Goal: Check status

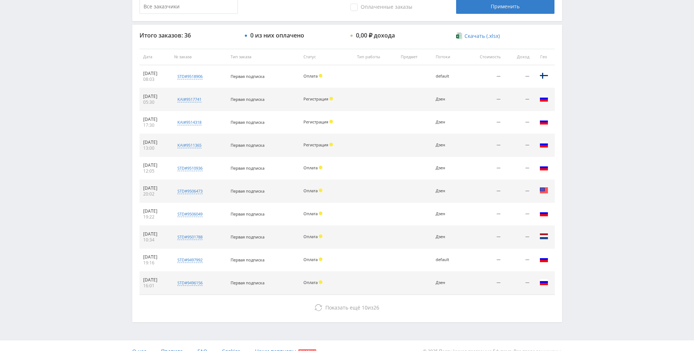
scroll to position [255, 0]
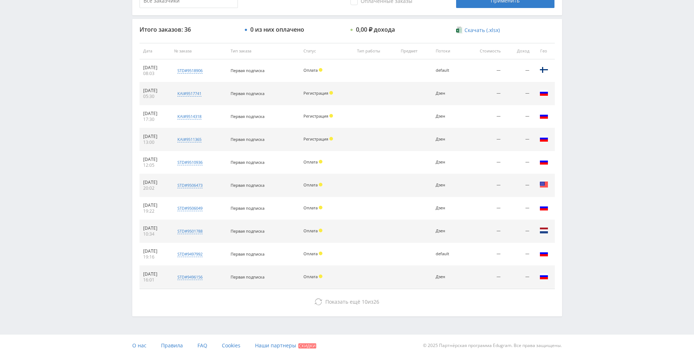
drag, startPoint x: 406, startPoint y: 152, endPoint x: 403, endPoint y: 140, distance: 12.7
click at [396, 120] on td at bounding box center [375, 116] width 44 height 23
drag, startPoint x: 396, startPoint y: 119, endPoint x: 392, endPoint y: 105, distance: 14.6
click at [395, 119] on td at bounding box center [375, 116] width 44 height 23
drag, startPoint x: 392, startPoint y: 105, endPoint x: 384, endPoint y: 110, distance: 10.0
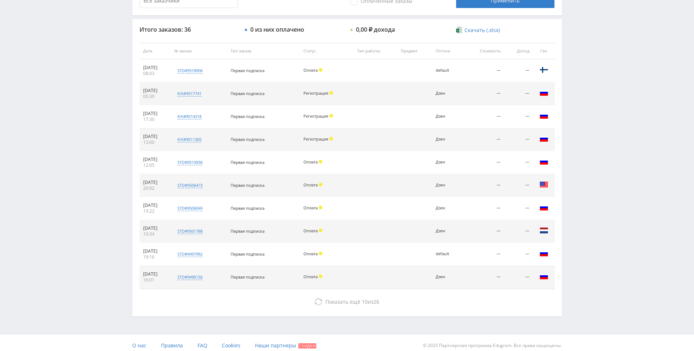
click at [392, 105] on td at bounding box center [375, 116] width 44 height 23
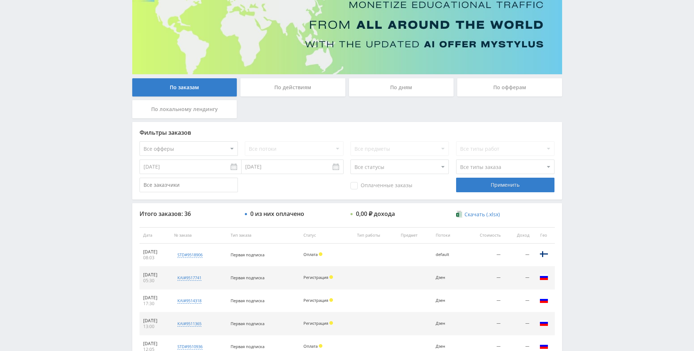
drag, startPoint x: 386, startPoint y: 143, endPoint x: 366, endPoint y: 81, distance: 65.2
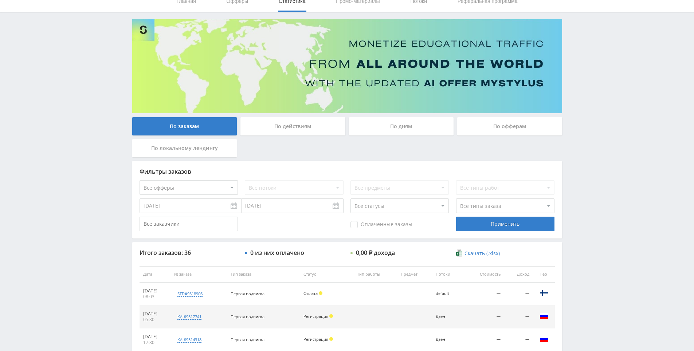
click at [298, 149] on div "По заказам По действиям По дням По офферам По локальному лендингу" at bounding box center [346, 139] width 433 height 44
drag, startPoint x: 314, startPoint y: 149, endPoint x: 292, endPoint y: 148, distance: 22.2
click at [292, 148] on div "По заказам По действиям По дням По офферам По локальному лендингу" at bounding box center [346, 139] width 433 height 44
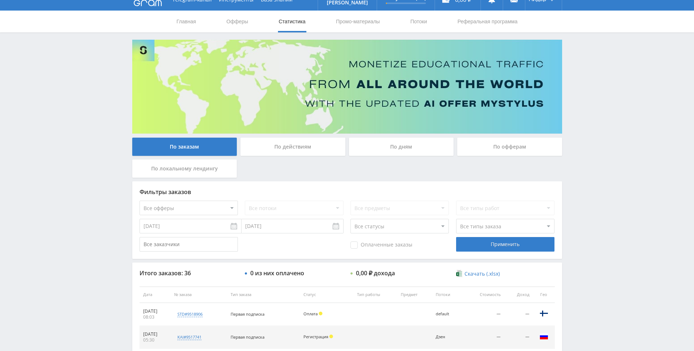
scroll to position [0, 0]
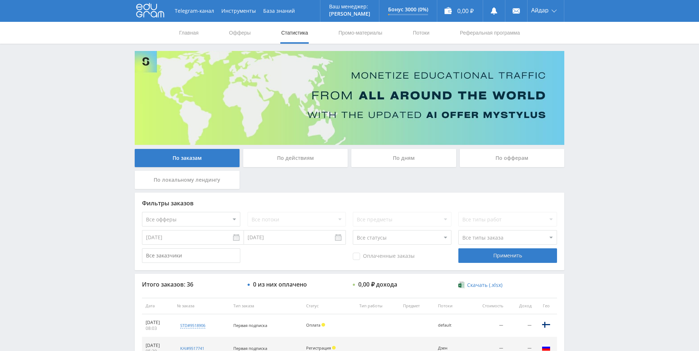
click at [595, 85] on div "Telegram-канал Инструменты База знаний Ваш менеджер: [PERSON_NAME] Online @edug…" at bounding box center [349, 305] width 699 height 611
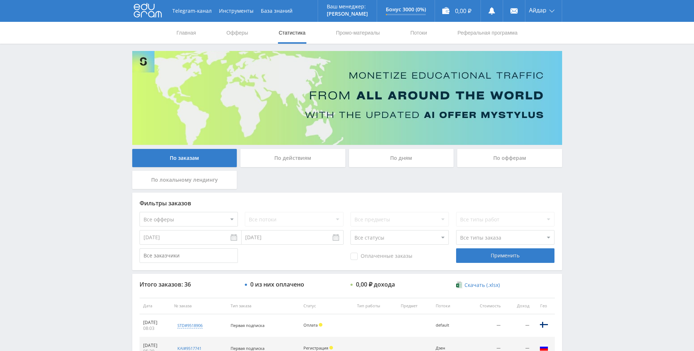
scroll to position [26, 0]
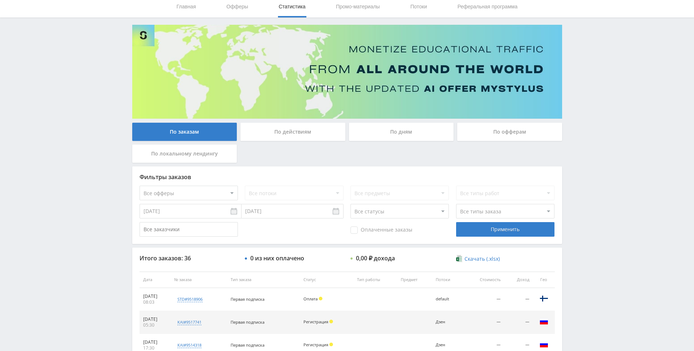
click at [597, 119] on div "Telegram-канал Инструменты База знаний Ваш менеджер: [PERSON_NAME] Online @edug…" at bounding box center [347, 279] width 694 height 611
drag, startPoint x: 597, startPoint y: 119, endPoint x: 587, endPoint y: 68, distance: 52.0
click at [587, 68] on div "Telegram-канал Инструменты База знаний Ваш менеджер: [PERSON_NAME] Online @edug…" at bounding box center [347, 279] width 694 height 611
drag, startPoint x: 587, startPoint y: 68, endPoint x: 573, endPoint y: 47, distance: 25.8
click at [573, 47] on div "Telegram-канал Инструменты База знаний Ваш менеджер: [PERSON_NAME] Online @edug…" at bounding box center [347, 279] width 694 height 611
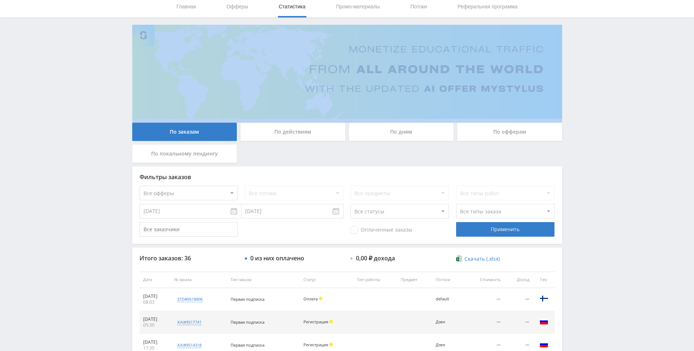
click at [573, 47] on div "Telegram-канал Инструменты База знаний Ваш менеджер: [PERSON_NAME] Online @edug…" at bounding box center [347, 279] width 694 height 611
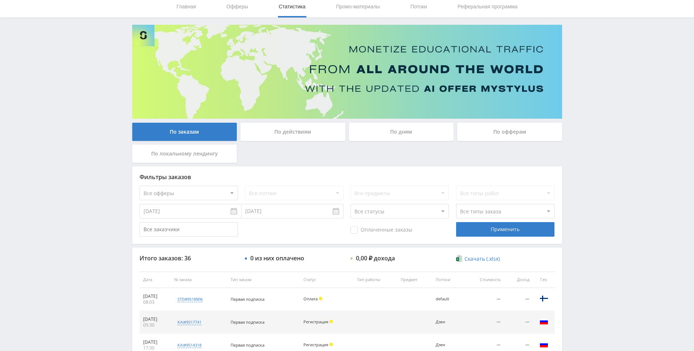
click at [572, 38] on div "Telegram-канал Инструменты База знаний Ваш менеджер: [PERSON_NAME] Online @edug…" at bounding box center [347, 279] width 694 height 611
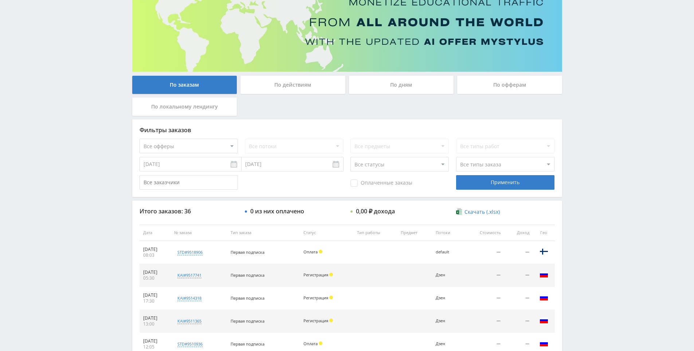
scroll to position [135, 0]
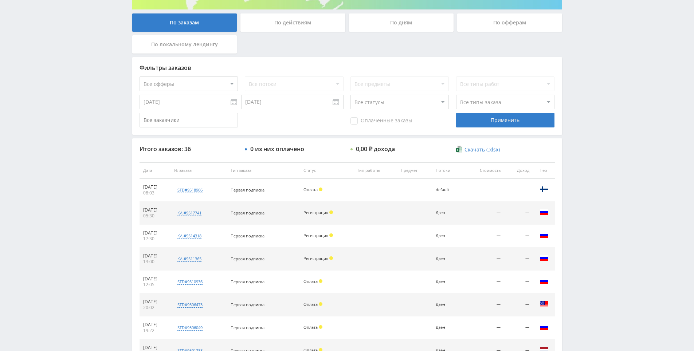
click at [599, 153] on div "Telegram-канал Инструменты База знаний Ваш менеджер: [PERSON_NAME] Online @edug…" at bounding box center [347, 170] width 694 height 611
drag, startPoint x: 591, startPoint y: 117, endPoint x: 582, endPoint y: 111, distance: 11.1
click at [591, 116] on div "Telegram-канал Инструменты База знаний Ваш менеджер: Alex Alex Online @edugram_…" at bounding box center [347, 170] width 694 height 611
drag, startPoint x: 566, startPoint y: 138, endPoint x: 548, endPoint y: 76, distance: 64.6
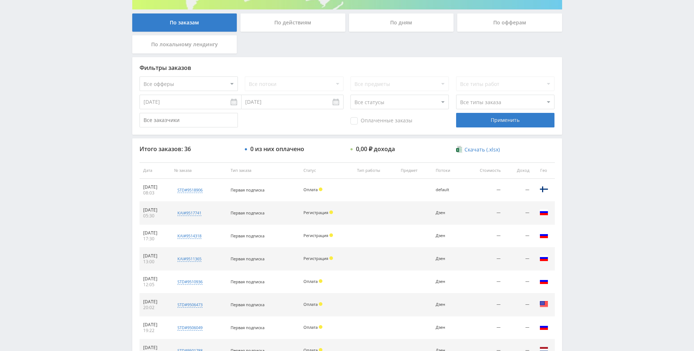
drag, startPoint x: 547, startPoint y: 76, endPoint x: 569, endPoint y: 80, distance: 22.0
click at [549, 78] on div "Фильтры заказов Все офферы MyStylus MyStylus - Revshare Кампус AI Studybay Авто…" at bounding box center [347, 96] width 430 height 78
drag, startPoint x: 578, startPoint y: 78, endPoint x: 580, endPoint y: 69, distance: 8.7
drag, startPoint x: 580, startPoint y: 69, endPoint x: 338, endPoint y: 4, distance: 250.7
click at [577, 64] on div "Telegram-канал Инструменты База знаний Ваш менеджер: Alex Alex Online @edugram_…" at bounding box center [347, 170] width 694 height 611
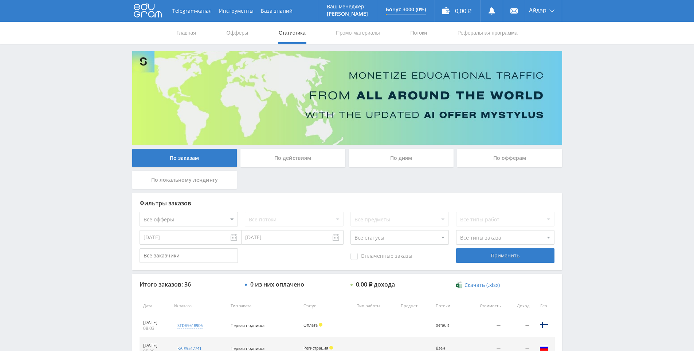
drag, startPoint x: 622, startPoint y: 104, endPoint x: 617, endPoint y: 100, distance: 6.6
click at [620, 102] on div "Telegram-канал Инструменты База знаний Ваш менеджер: Alex Alex Online @edugram_…" at bounding box center [347, 305] width 694 height 611
click at [589, 237] on div "Telegram-канал Инструменты База знаний Ваш менеджер: Alex Alex Online @edugram_…" at bounding box center [347, 305] width 694 height 611
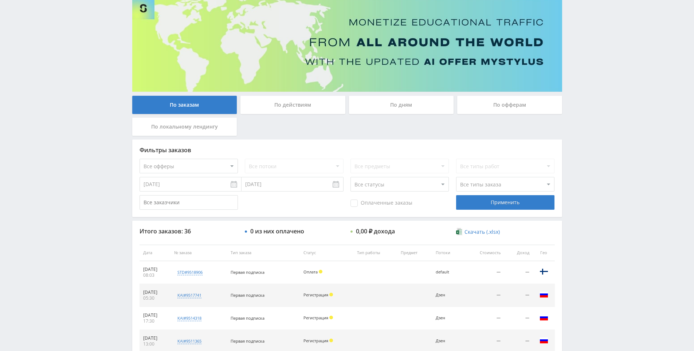
scroll to position [53, 0]
click at [581, 211] on div "Telegram-канал Инструменты База знаний Ваш менеджер: Alex Alex Online @edugram_…" at bounding box center [347, 252] width 694 height 611
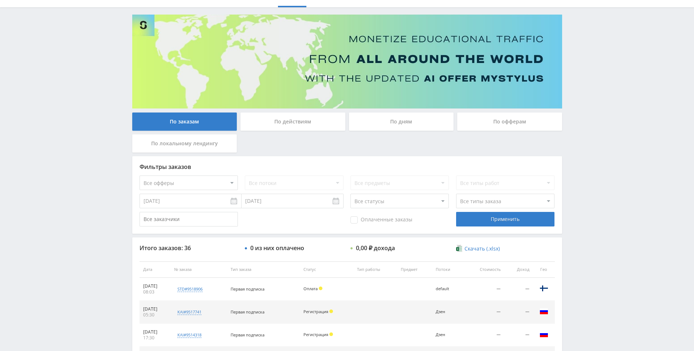
scroll to position [36, 0]
click at [195, 202] on input "[DATE]" at bounding box center [190, 201] width 102 height 15
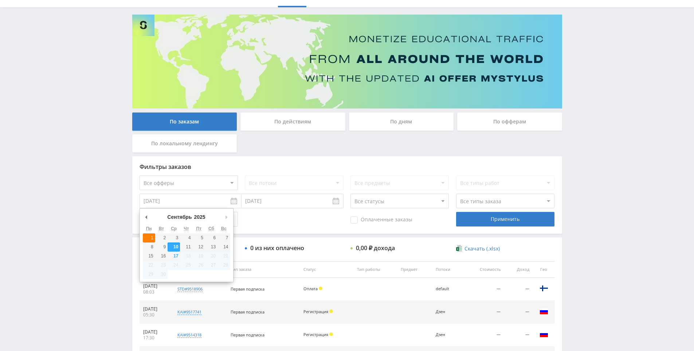
type input "01.09.2025"
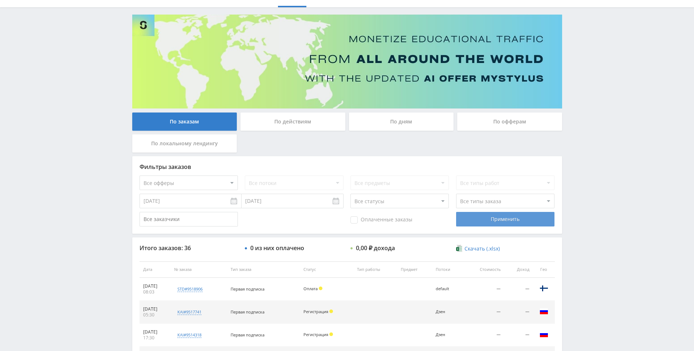
click at [479, 224] on div "Применить" at bounding box center [505, 219] width 98 height 15
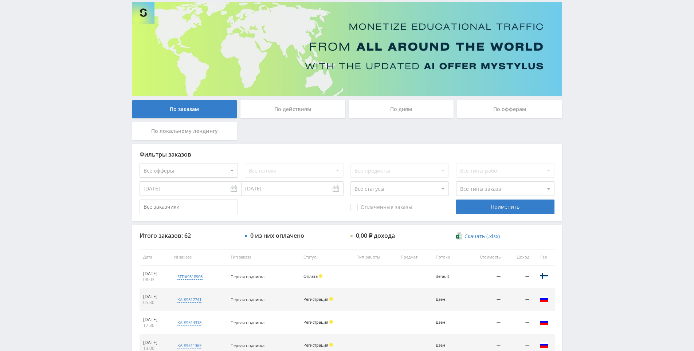
drag, startPoint x: 566, startPoint y: 283, endPoint x: 573, endPoint y: 275, distance: 10.4
